Goal: Check status: Check status

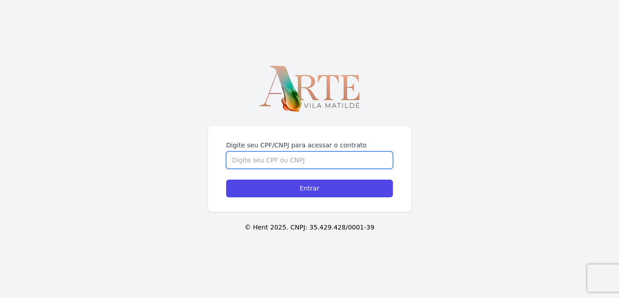
click at [315, 162] on input "Digite seu CPF/CNPJ para acessar o contrato" at bounding box center [309, 159] width 167 height 17
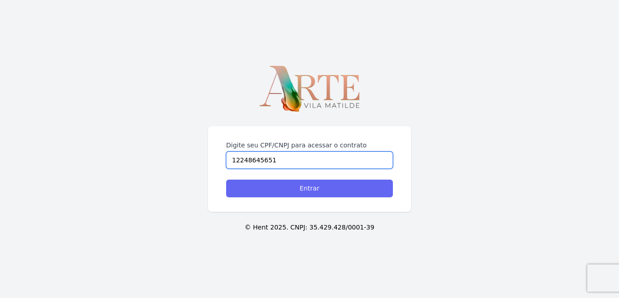
type input "12248645651"
click at [308, 188] on input "Entrar" at bounding box center [309, 188] width 167 height 18
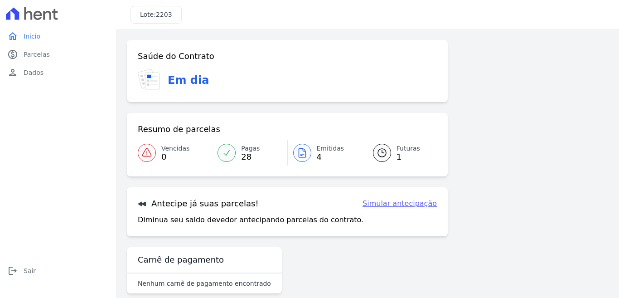
click at [223, 152] on icon at bounding box center [226, 152] width 9 height 9
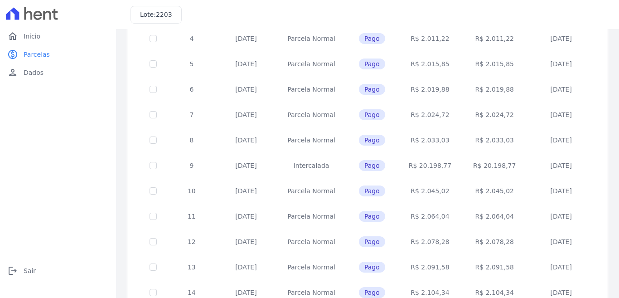
scroll to position [386, 0]
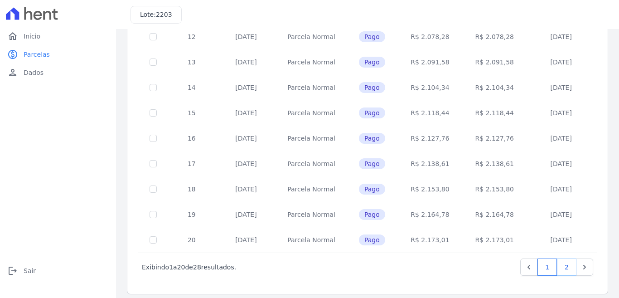
click at [558, 260] on link "2" at bounding box center [566, 266] width 19 height 17
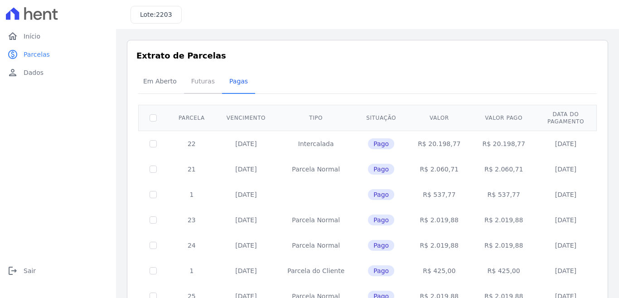
click at [196, 81] on span "Futuras" at bounding box center [203, 81] width 34 height 18
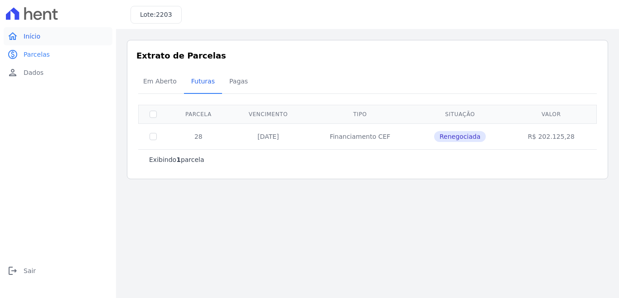
click at [29, 36] on span "Início" at bounding box center [32, 36] width 17 height 9
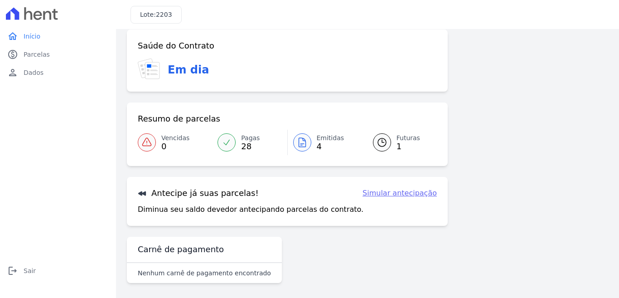
scroll to position [14, 0]
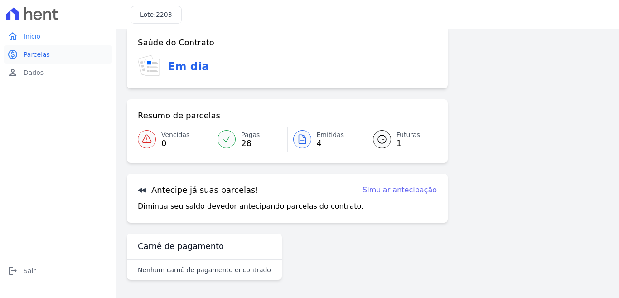
click at [34, 55] on span "Parcelas" at bounding box center [37, 54] width 26 height 9
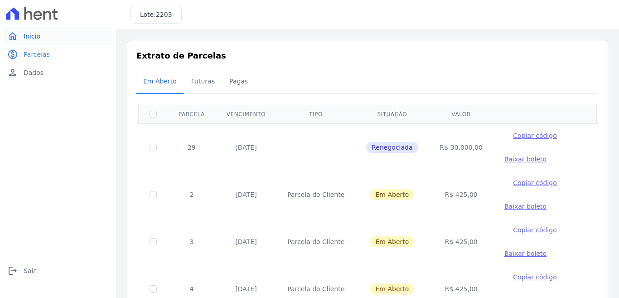
click at [23, 34] on link "home Início" at bounding box center [58, 36] width 109 height 18
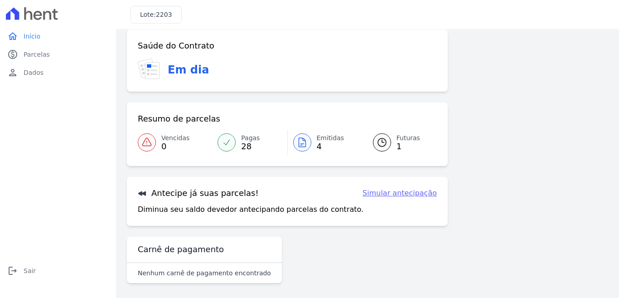
scroll to position [14, 0]
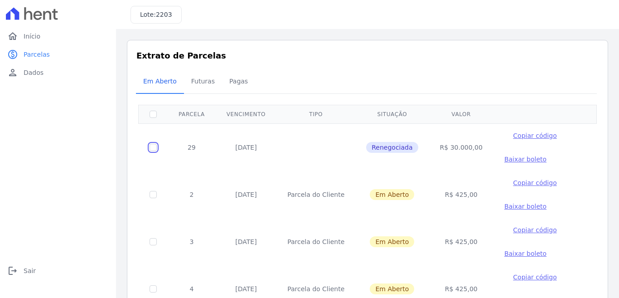
click at [154, 149] on input "checkbox" at bounding box center [152, 147] width 7 height 7
checkbox input "true"
click at [154, 147] on input "checkbox" at bounding box center [152, 147] width 7 height 7
checkbox input "false"
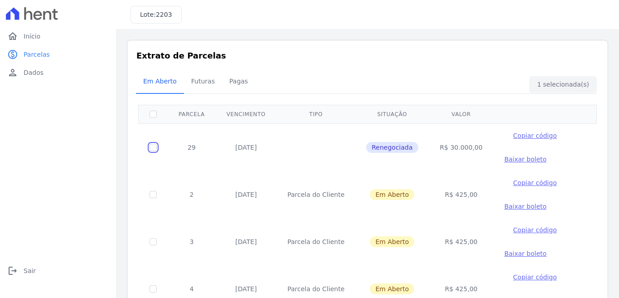
checkbox input "false"
click at [154, 147] on input "checkbox" at bounding box center [152, 147] width 7 height 7
checkbox input "true"
click at [49, 146] on div "home Início home Início paid Parcelas paid Parcelas person Dados person Dados l…" at bounding box center [58, 158] width 109 height 263
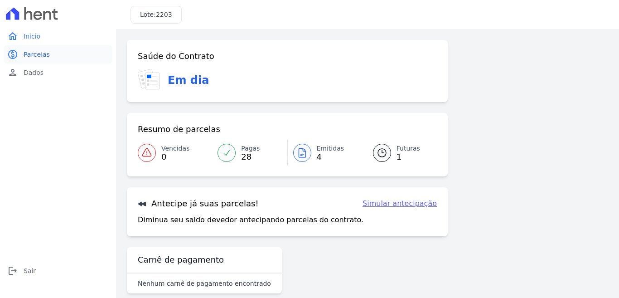
click at [33, 57] on span "Parcelas" at bounding box center [37, 54] width 26 height 9
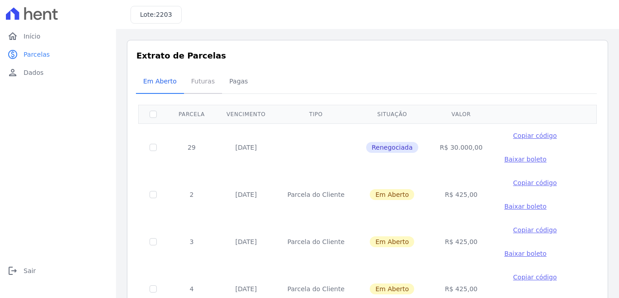
click at [200, 83] on span "Futuras" at bounding box center [203, 81] width 34 height 18
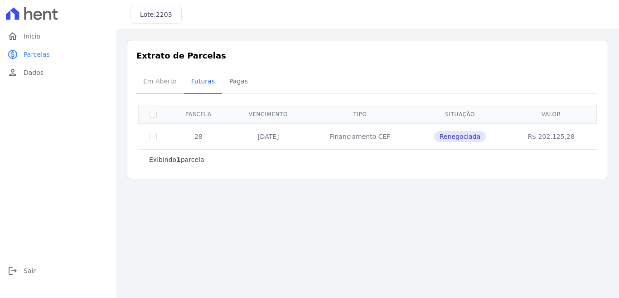
click at [167, 79] on span "Em Aberto" at bounding box center [160, 81] width 44 height 18
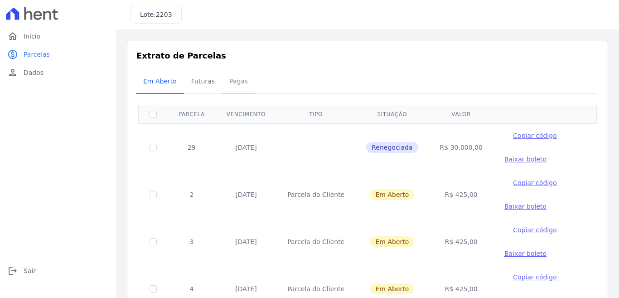
click at [226, 82] on span "Pagas" at bounding box center [238, 81] width 29 height 18
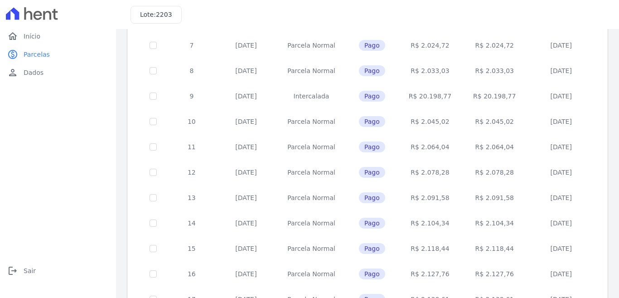
scroll to position [386, 0]
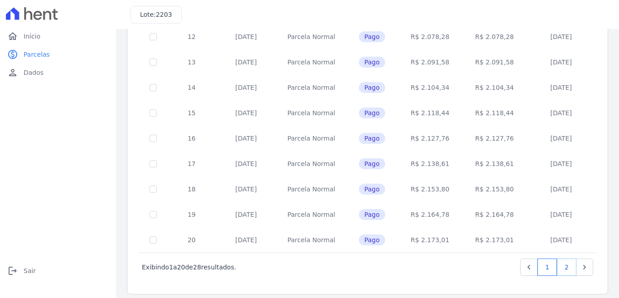
click at [558, 262] on link "2" at bounding box center [566, 266] width 19 height 17
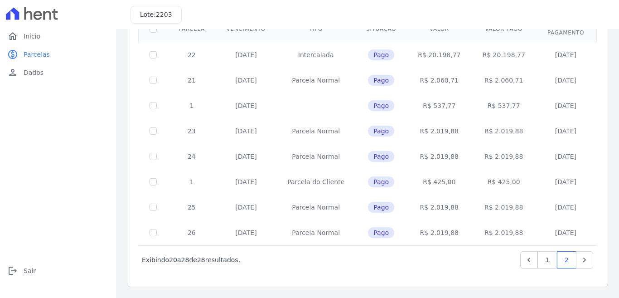
scroll to position [89, 0]
click at [538, 262] on link "1" at bounding box center [546, 259] width 19 height 17
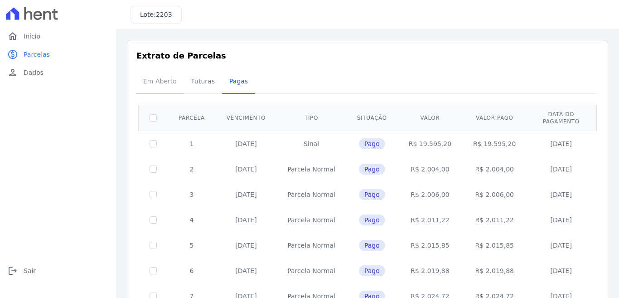
click at [154, 81] on span "Em Aberto" at bounding box center [160, 81] width 44 height 18
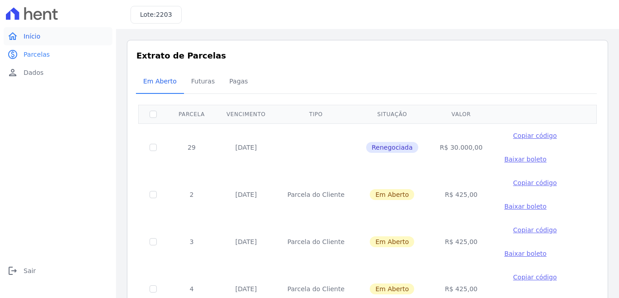
click at [34, 36] on span "Início" at bounding box center [32, 36] width 17 height 9
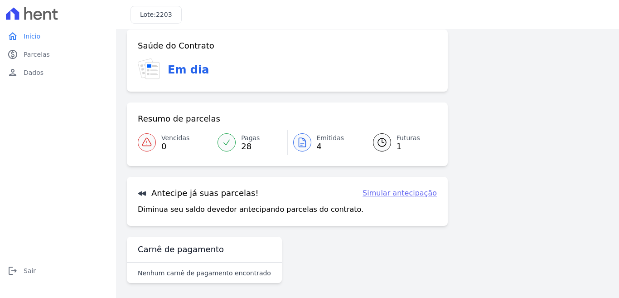
scroll to position [14, 0]
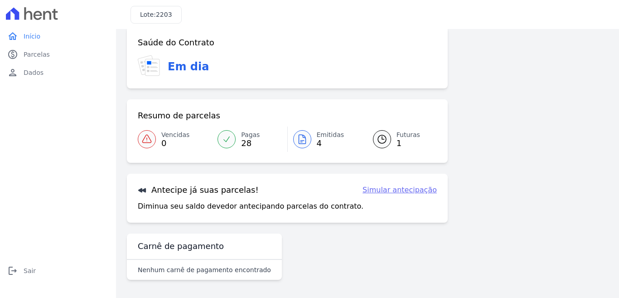
click at [383, 191] on link "Simular antecipação" at bounding box center [399, 189] width 74 height 11
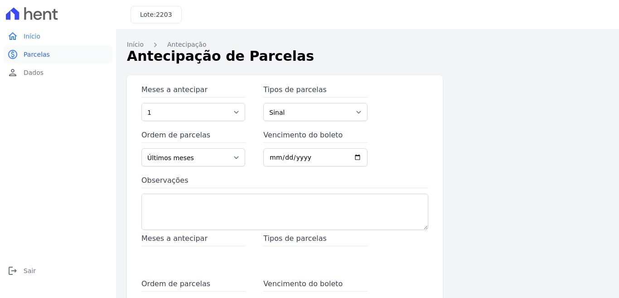
click at [27, 54] on span "Parcelas" at bounding box center [37, 54] width 26 height 9
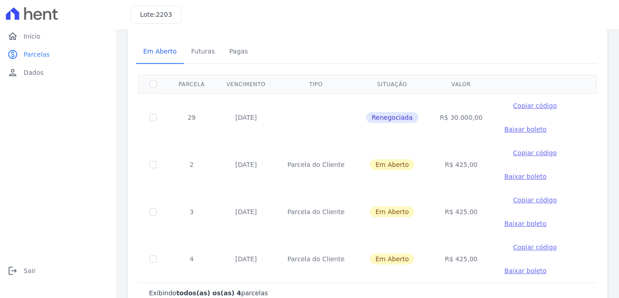
scroll to position [45, 0]
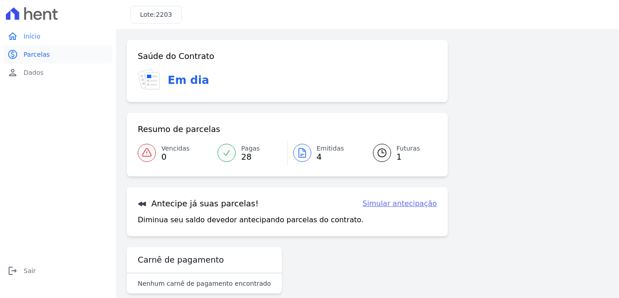
click at [32, 52] on span "Parcelas" at bounding box center [37, 54] width 26 height 9
